Goal: Find specific page/section: Find specific page/section

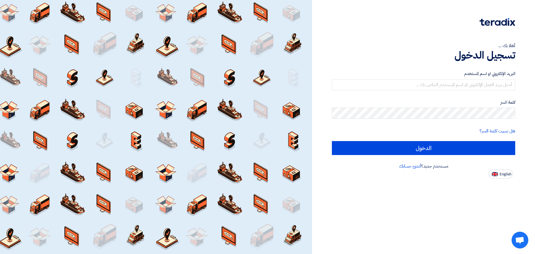
click at [503, 171] on button "English" at bounding box center [500, 173] width 25 height 9
type input "Sign in"
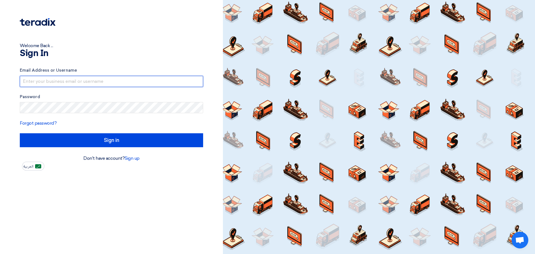
click at [169, 83] on input "text" at bounding box center [111, 81] width 183 height 11
type input "[EMAIL_ADDRESS][DOMAIN_NAME]"
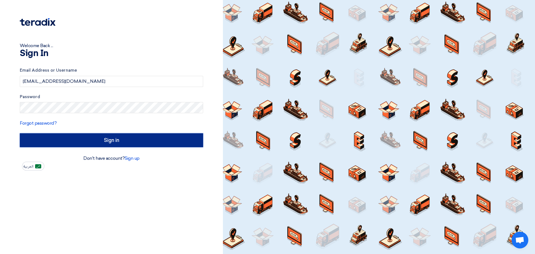
click at [185, 143] on input "Sign in" at bounding box center [111, 140] width 183 height 14
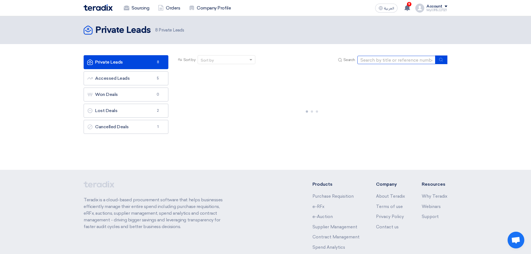
click at [390, 60] on input at bounding box center [396, 60] width 78 height 8
paste input "STOM-015075"
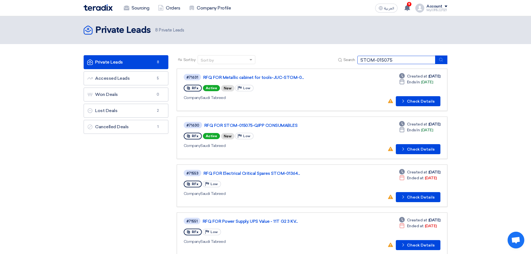
type input "STOM-015075"
click at [437, 60] on button "submit" at bounding box center [441, 59] width 12 height 9
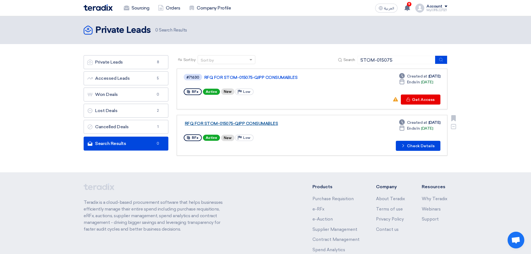
click at [212, 124] on link "RFQ FOR STOM-015075-QIPP CONSUMABLES" at bounding box center [254, 123] width 139 height 5
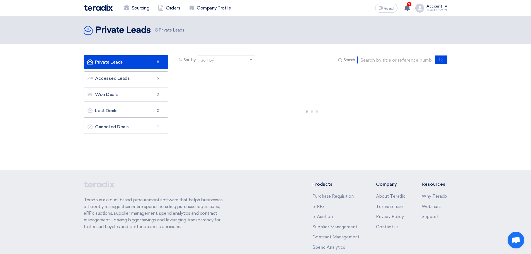
drag, startPoint x: 376, startPoint y: 57, endPoint x: 378, endPoint y: 59, distance: 3.2
click at [376, 57] on input at bounding box center [396, 60] width 78 height 8
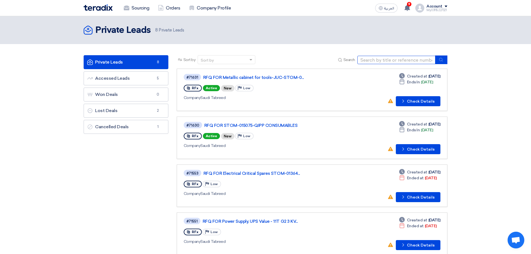
type input "STOM-015075"
click at [441, 59] on icon "submit" at bounding box center [440, 59] width 4 height 4
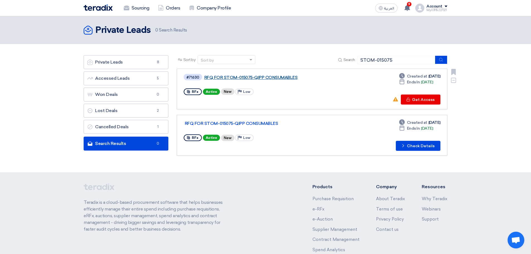
click at [247, 79] on link "RFQ FOR STOM-015075-QIPP CONSUMABLES" at bounding box center [273, 77] width 139 height 5
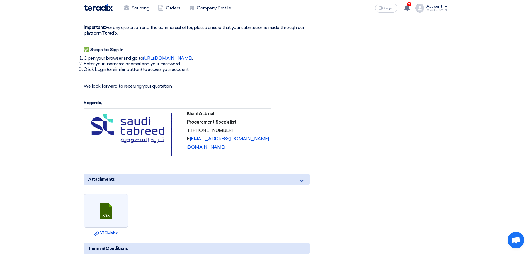
scroll to position [1003, 0]
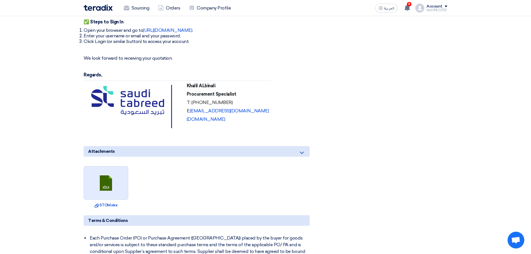
click at [109, 182] on link at bounding box center [106, 182] width 45 height 33
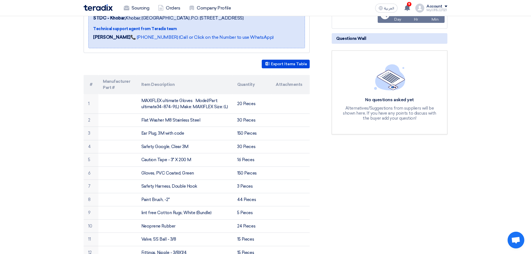
scroll to position [0, 0]
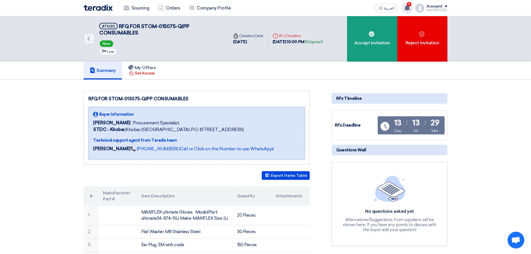
click at [403, 5] on app-header-notification-menu "9 New request received, check details and submit your quotation now! 21 hours a…" at bounding box center [407, 8] width 16 height 11
click at [306, 72] on div "Summary My Offers Get Access" at bounding box center [266, 71] width 364 height 18
